Goal: Transaction & Acquisition: Purchase product/service

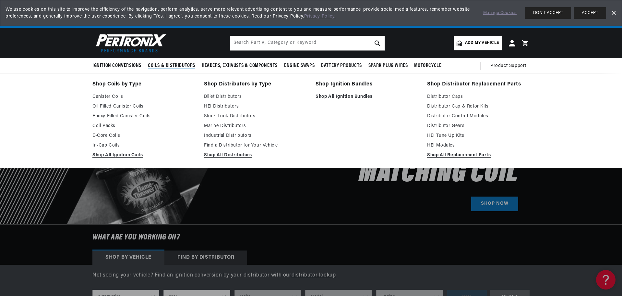
scroll to position [0, 810]
click at [441, 96] on link "Distributor Caps" at bounding box center [478, 97] width 103 height 8
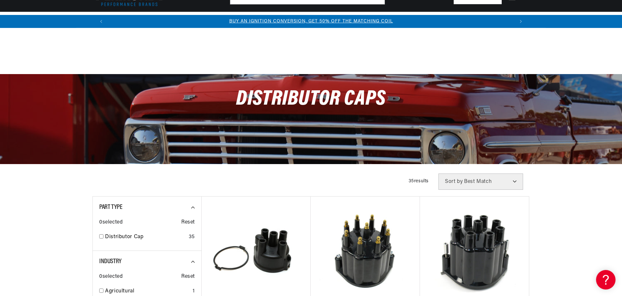
scroll to position [130, 0]
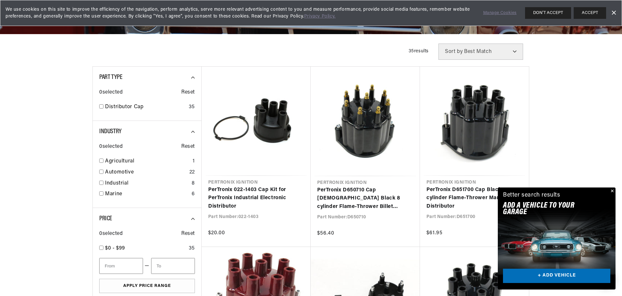
click at [612, 190] on button "Close" at bounding box center [612, 191] width 8 height 8
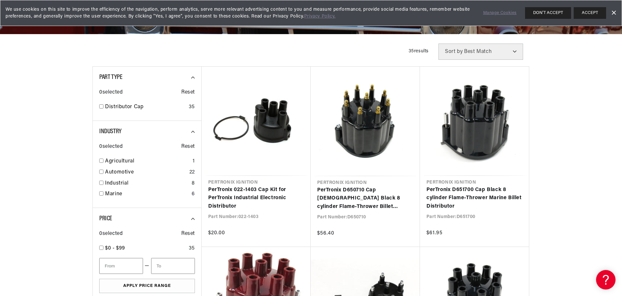
scroll to position [0, 405]
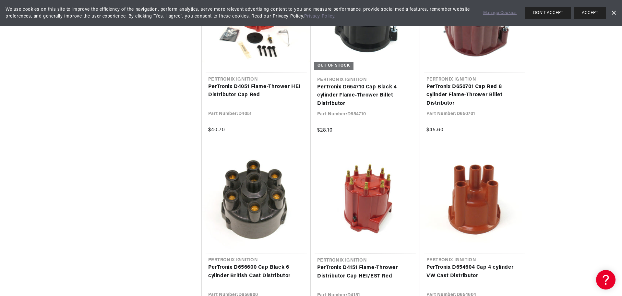
scroll to position [0, 810]
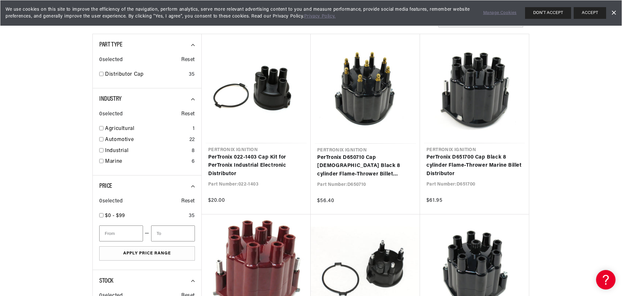
scroll to position [0, 405]
click at [452, 160] on link "PerTronix D651700 Cap Black 8 cylinder Flame-Thrower Marine Billet Distributor" at bounding box center [475, 165] width 96 height 25
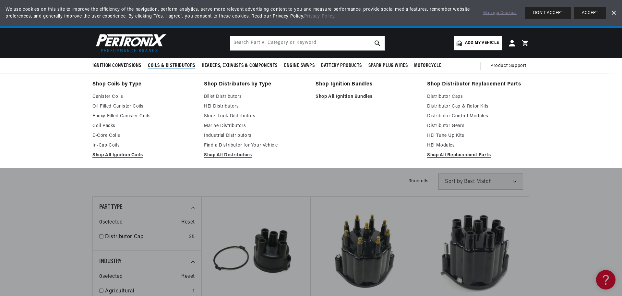
scroll to position [0, 810]
click at [441, 105] on link "Distributor Cap & Rotor Kits" at bounding box center [478, 107] width 103 height 8
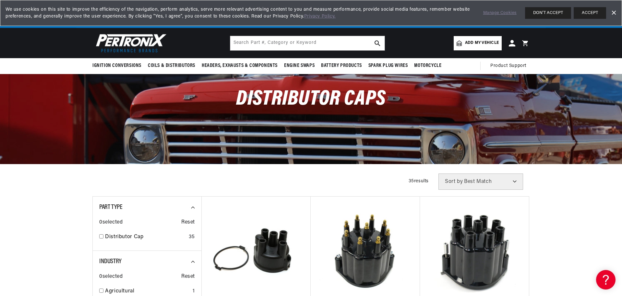
scroll to position [0, 405]
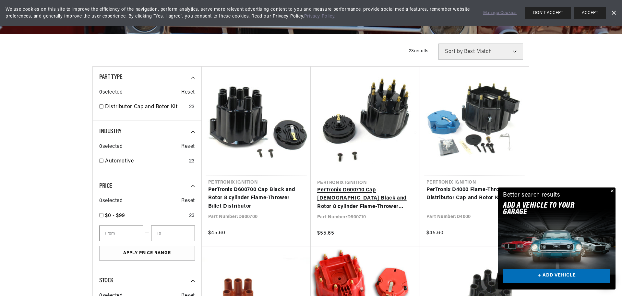
scroll to position [0, 405]
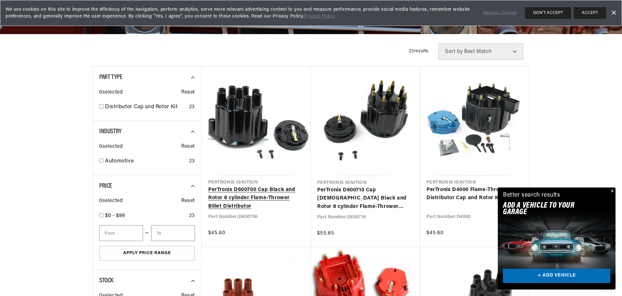
click at [239, 196] on link "PerTronix D600700 Cap Black and Rotor 8 cylinder Flame-Thrower Billet Distribut…" at bounding box center [256, 198] width 96 height 25
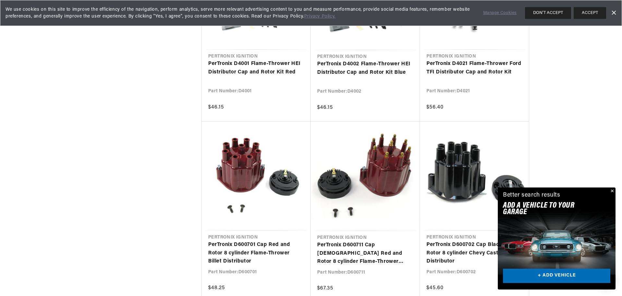
scroll to position [0, 367]
